Goal: Understand process/instructions: Learn about a topic

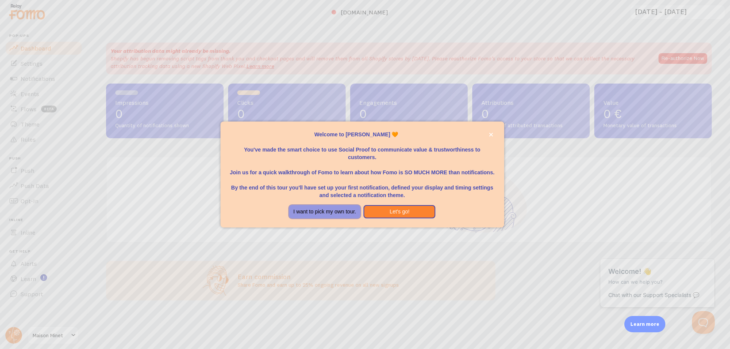
click at [336, 214] on button "I want to pick my own tour." at bounding box center [325, 212] width 72 height 14
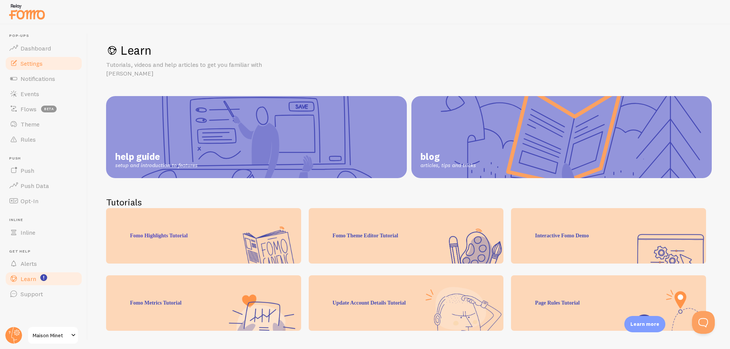
click at [33, 64] on span "Settings" at bounding box center [32, 64] width 22 height 8
